Goal: Task Accomplishment & Management: Manage account settings

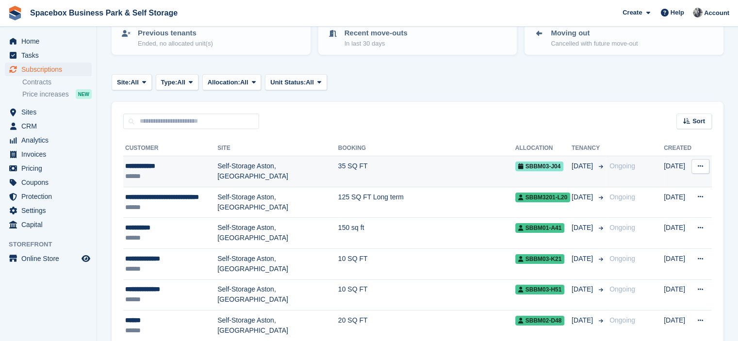
scroll to position [175, 0]
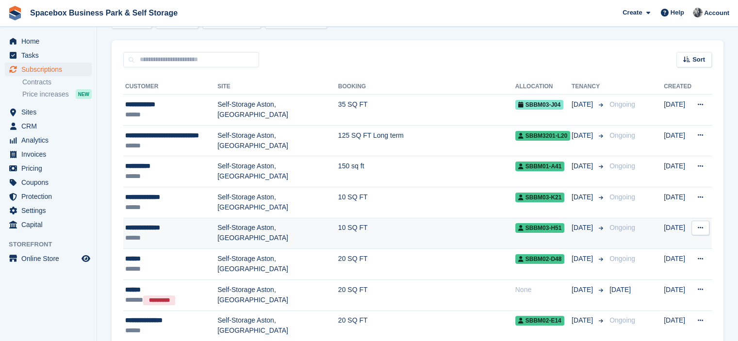
click at [204, 226] on div "**********" at bounding box center [171, 228] width 92 height 10
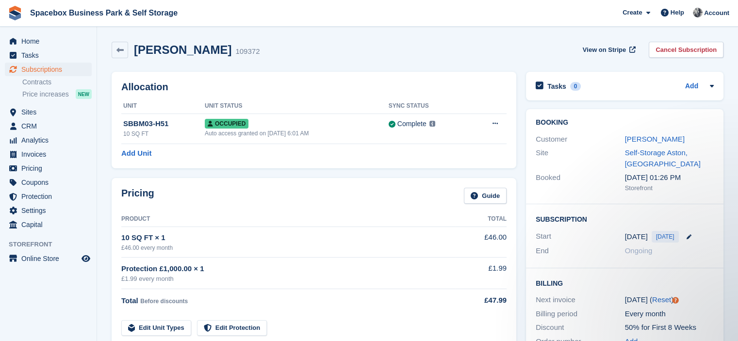
scroll to position [275, 0]
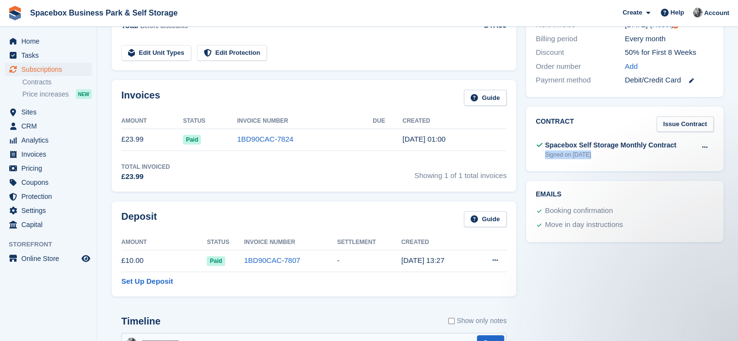
drag, startPoint x: 543, startPoint y: 154, endPoint x: 589, endPoint y: 157, distance: 46.7
click at [589, 157] on div "Spacebox Self Storage Monthly Contract Signed on [DATE]" at bounding box center [606, 149] width 141 height 19
drag, startPoint x: 542, startPoint y: 144, endPoint x: 643, endPoint y: 134, distance: 100.9
click at [643, 134] on div "Contract Issue Contract Spacebox Self Storage Monthly Contract Signed on [DATE]…" at bounding box center [625, 139] width 198 height 65
click at [618, 133] on div "Contract Issue Contract Spacebox Self Storage Monthly Contract Signed on 21 Sep…" at bounding box center [625, 139] width 198 height 65
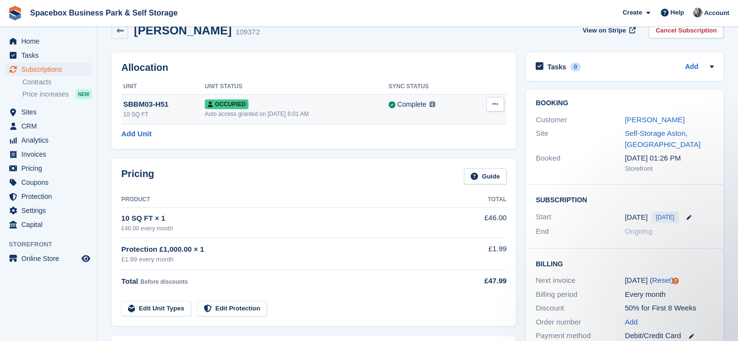
scroll to position [0, 0]
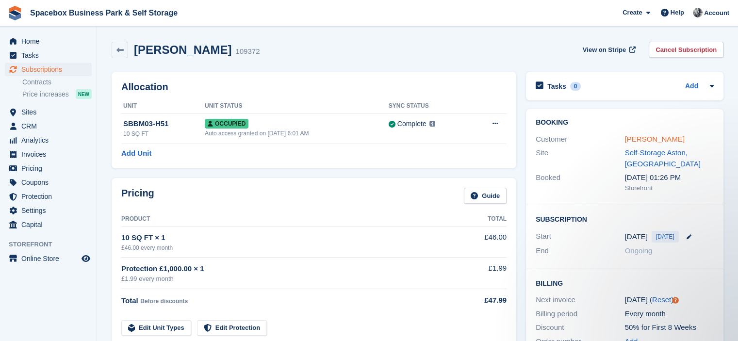
click at [635, 137] on link "Haleemah Alabi" at bounding box center [655, 139] width 60 height 8
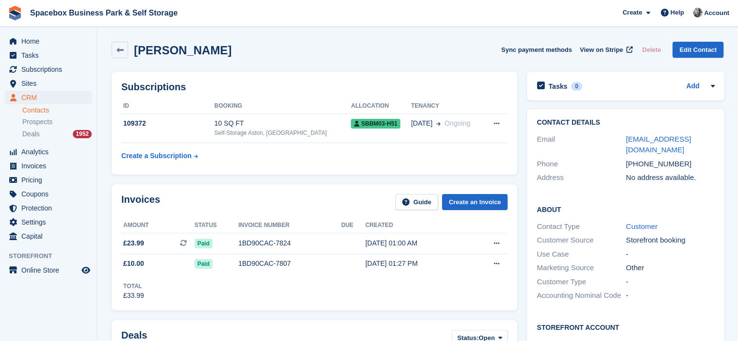
scroll to position [275, 0]
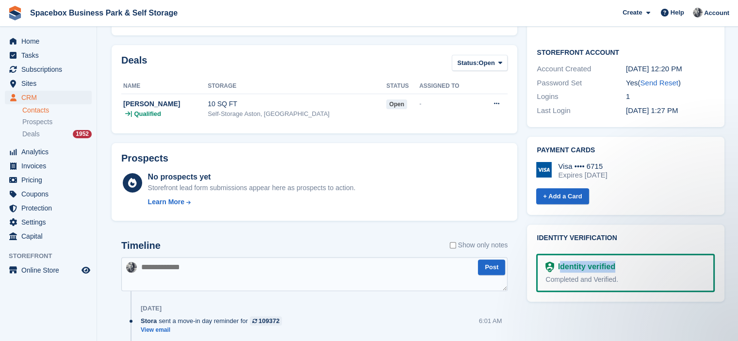
drag, startPoint x: 559, startPoint y: 270, endPoint x: 648, endPoint y: 262, distance: 88.7
click at [648, 262] on div "Identity verified" at bounding box center [626, 267] width 160 height 12
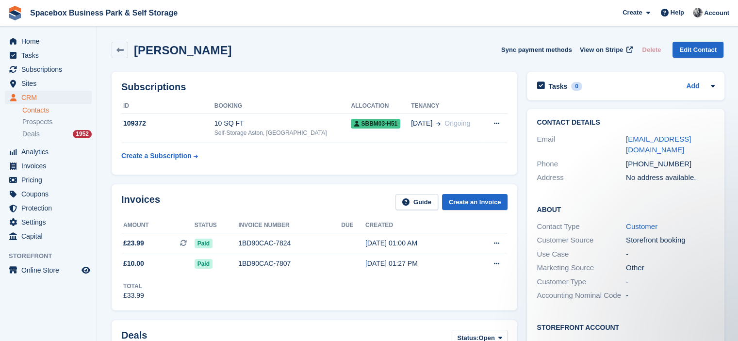
drag, startPoint x: 237, startPoint y: 52, endPoint x: 138, endPoint y: 52, distance: 99.0
click at [138, 52] on div "Haleemah Alabi Sync payment methods View on Stripe Delete Edit Contact" at bounding box center [418, 50] width 612 height 17
click at [33, 41] on span "Home" at bounding box center [50, 41] width 58 height 14
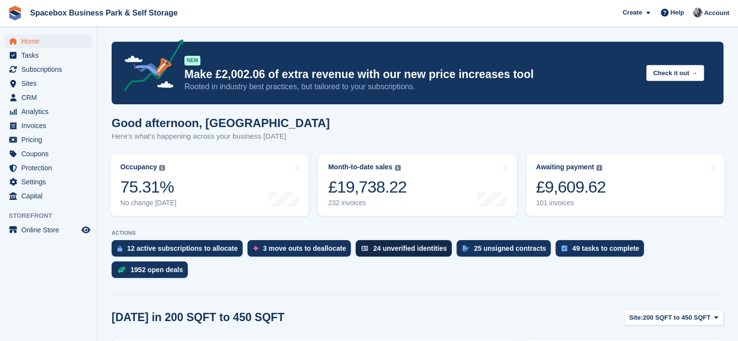
click at [399, 246] on div "24 unverified identities" at bounding box center [410, 249] width 74 height 8
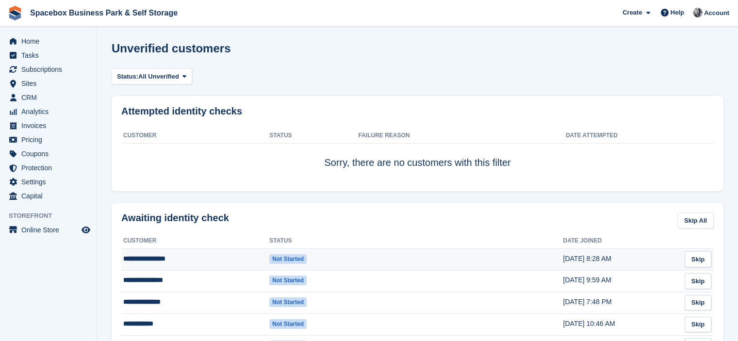
click at [200, 256] on td "**********" at bounding box center [195, 260] width 148 height 22
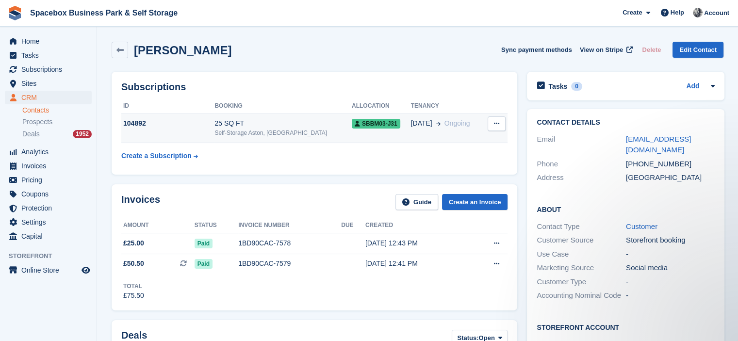
click at [308, 132] on div "Self-Storage Aston, [GEOGRAPHIC_DATA]" at bounding box center [283, 133] width 137 height 9
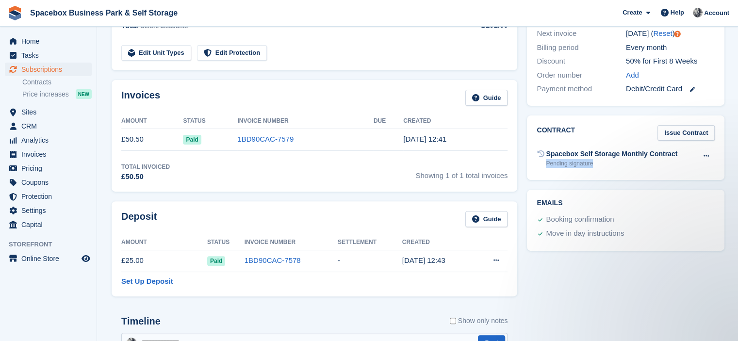
drag, startPoint x: 544, startPoint y: 164, endPoint x: 616, endPoint y: 169, distance: 72.0
click at [616, 169] on div "Spacebox Self Storage Monthly Contract Pending signature Void contract Send con…" at bounding box center [626, 159] width 178 height 24
click at [559, 165] on div "Pending signature" at bounding box center [612, 163] width 132 height 9
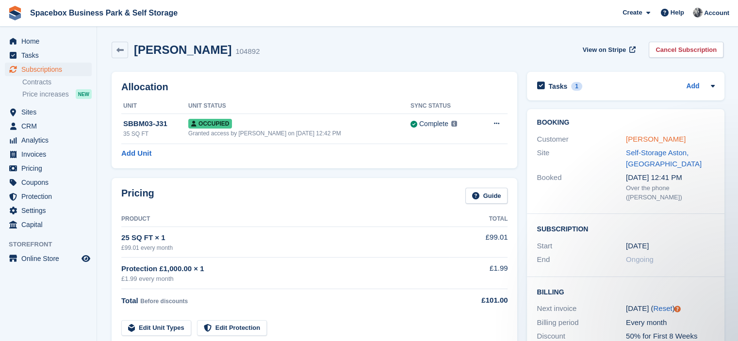
click at [645, 136] on link "[PERSON_NAME]" at bounding box center [656, 139] width 60 height 8
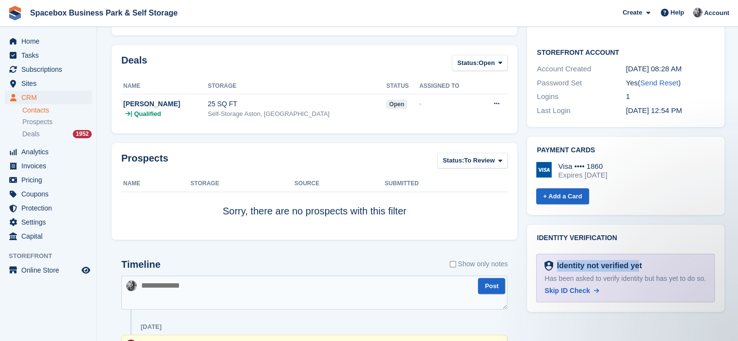
drag, startPoint x: 553, startPoint y: 256, endPoint x: 634, endPoint y: 257, distance: 80.6
click at [634, 260] on div "Identity not verified yet" at bounding box center [597, 266] width 89 height 12
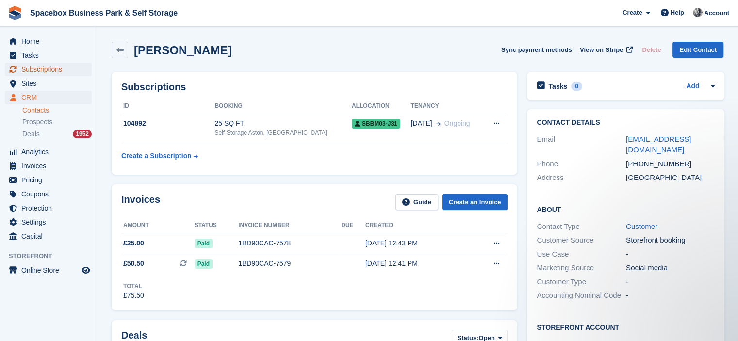
click at [49, 72] on span "Subscriptions" at bounding box center [50, 70] width 58 height 14
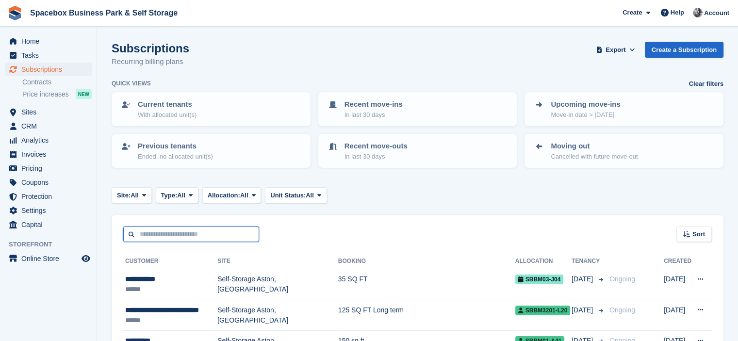
click at [193, 234] on input "text" at bounding box center [191, 235] width 136 height 16
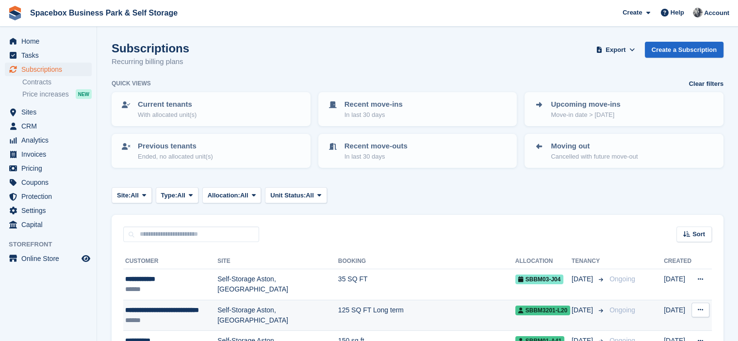
click at [217, 309] on td "Self-Storage Aston, [GEOGRAPHIC_DATA]" at bounding box center [277, 315] width 121 height 31
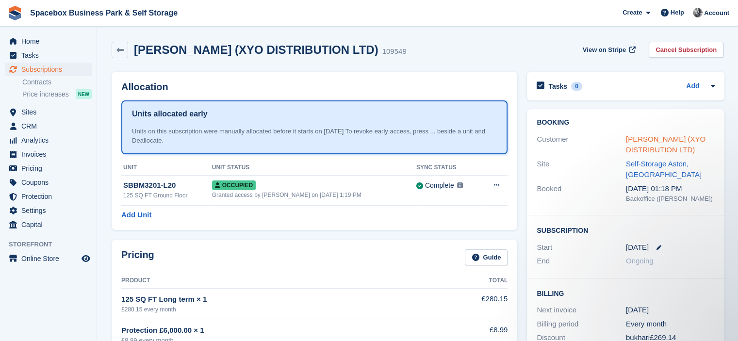
click at [649, 141] on link "Mohammed Bukhari (XYO DISTRIBUTION LTD)" at bounding box center [666, 144] width 80 height 19
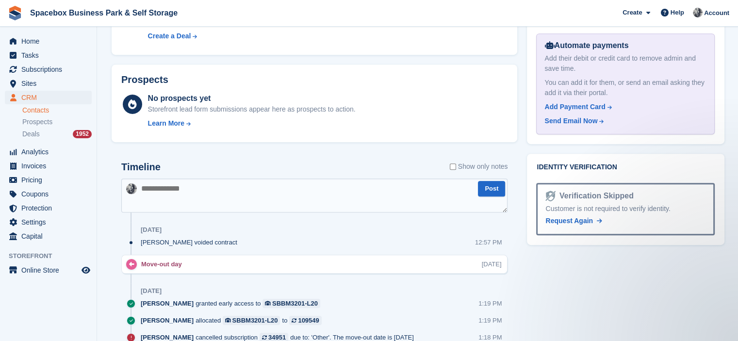
scroll to position [551, 0]
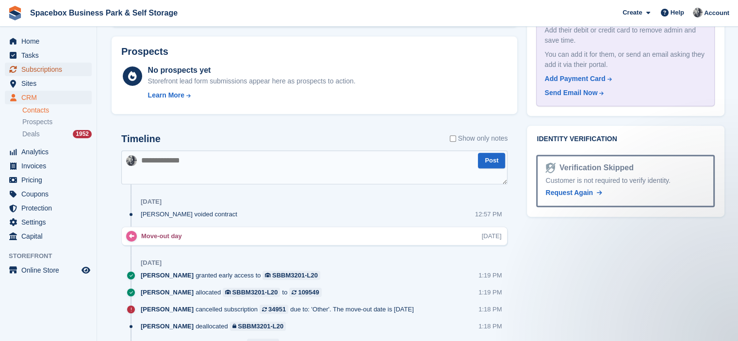
click at [50, 67] on span "Subscriptions" at bounding box center [50, 70] width 58 height 14
